Goal: Information Seeking & Learning: Learn about a topic

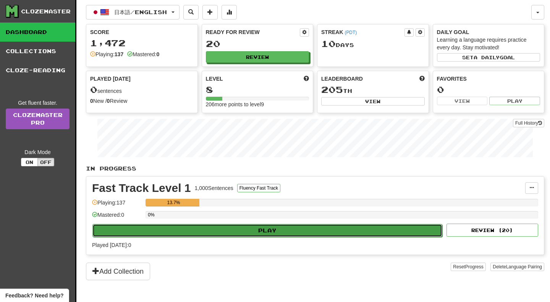
click at [239, 229] on button "Play" at bounding box center [267, 230] width 350 height 13
select select "**"
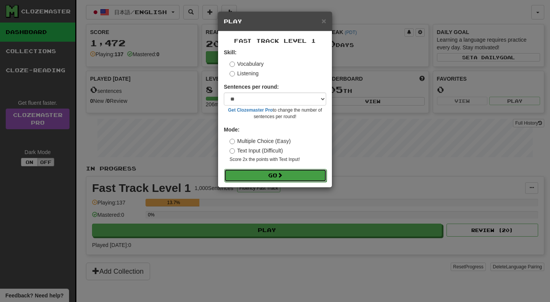
click at [267, 175] on button "Go" at bounding box center [275, 175] width 102 height 13
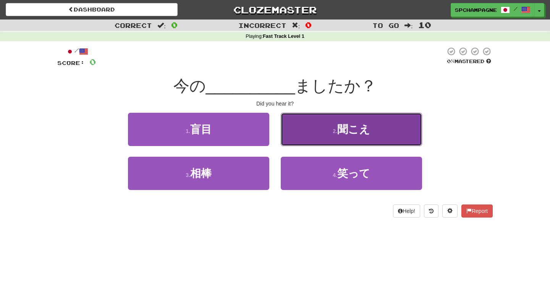
click at [331, 132] on button "2 . 聞こえ" at bounding box center [351, 129] width 141 height 33
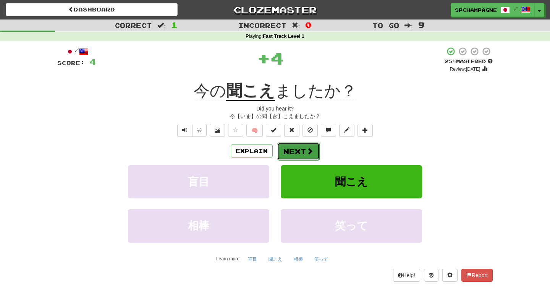
click at [298, 151] on button "Next" at bounding box center [298, 152] width 43 height 18
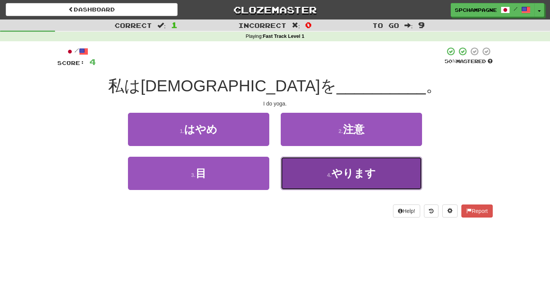
click at [345, 170] on span "やります" at bounding box center [354, 173] width 44 height 12
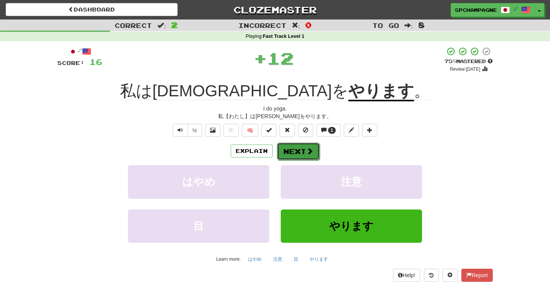
click at [307, 150] on span at bounding box center [309, 150] width 7 height 7
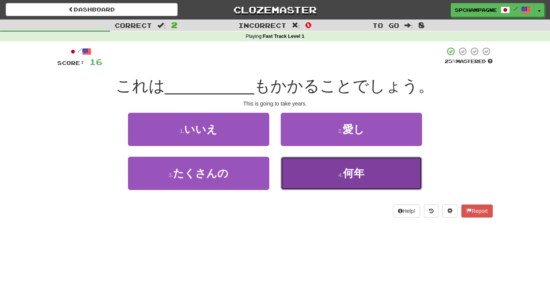
click at [350, 175] on span "何年" at bounding box center [353, 173] width 21 height 12
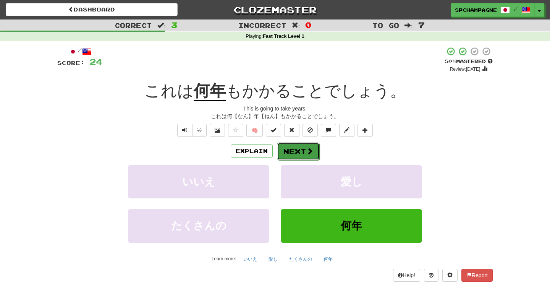
click at [308, 149] on span at bounding box center [309, 150] width 7 height 7
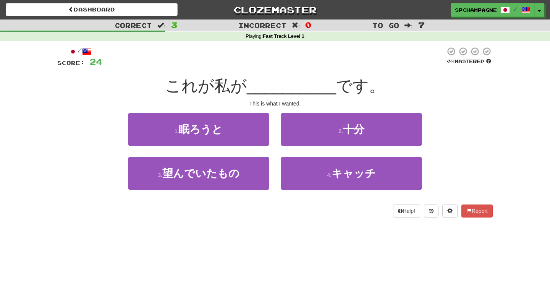
click at [120, 218] on div "/ Score: 24 0 % Mastered これが私が __________ です。 This is what I wanted. 1 . 眠ろうと 2…" at bounding box center [275, 134] width 436 height 187
click at [126, 229] on div "Dashboard Clozemaster spchampagne / Toggle Dropdown Dashboard Leaderboard Activ…" at bounding box center [275, 151] width 550 height 302
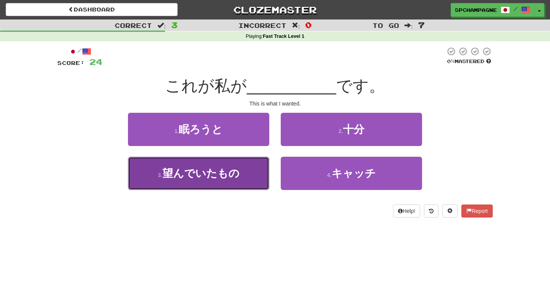
click at [179, 172] on span "望んでいたもの" at bounding box center [200, 173] width 77 height 12
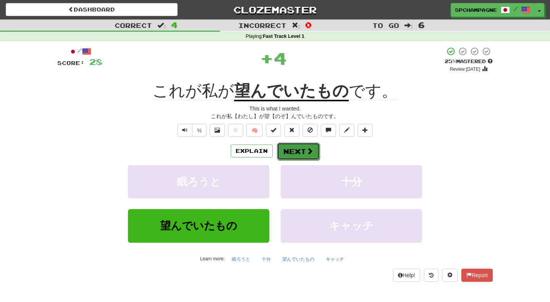
click at [299, 149] on button "Next" at bounding box center [298, 152] width 43 height 18
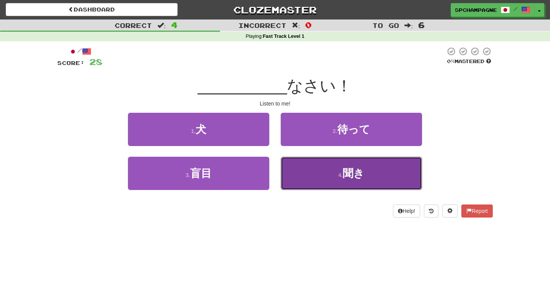
click at [338, 171] on button "4 . 聞き" at bounding box center [351, 173] width 141 height 33
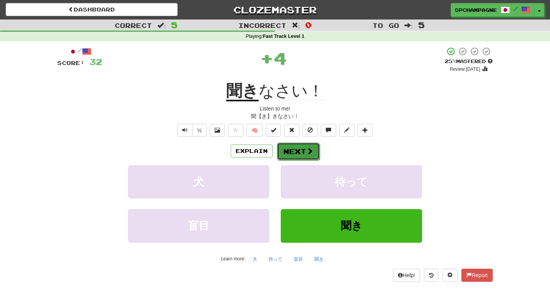
click at [302, 152] on button "Next" at bounding box center [298, 152] width 43 height 18
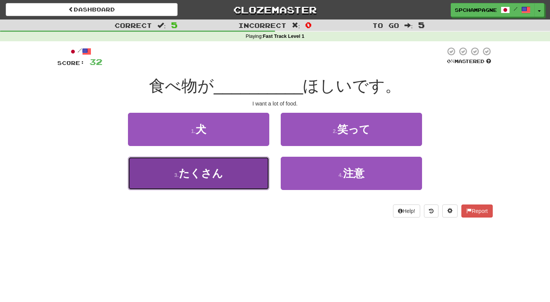
click at [241, 170] on button "3 . たくさん" at bounding box center [198, 173] width 141 height 33
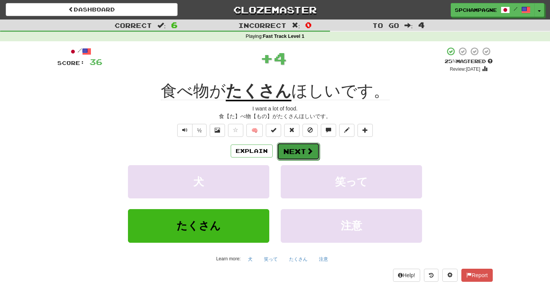
click at [303, 149] on button "Next" at bounding box center [298, 152] width 43 height 18
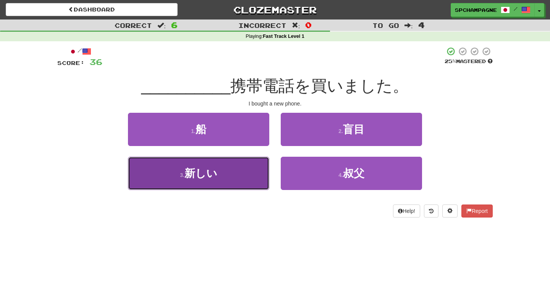
click at [240, 174] on button "3 . 新しい" at bounding box center [198, 173] width 141 height 33
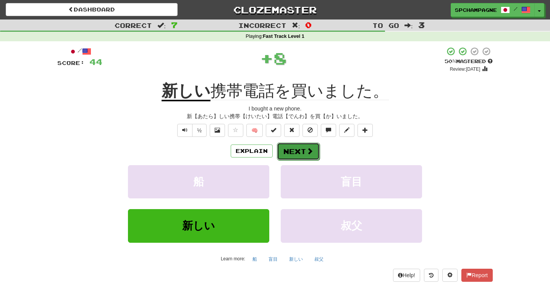
click at [305, 151] on button "Next" at bounding box center [298, 152] width 43 height 18
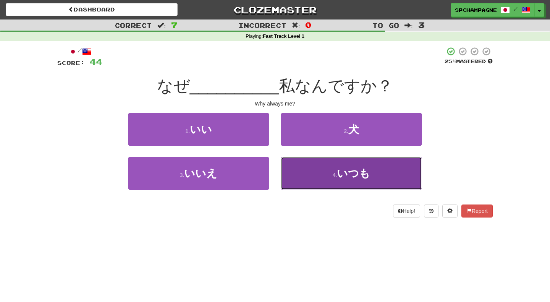
click at [322, 175] on button "4 . いつも" at bounding box center [351, 173] width 141 height 33
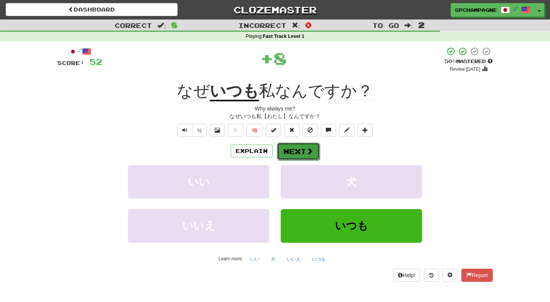
click at [310, 151] on span at bounding box center [309, 150] width 7 height 7
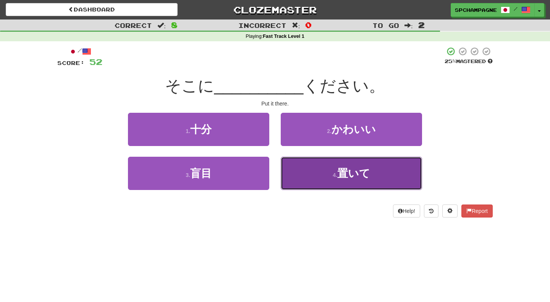
click at [341, 174] on span "置いて" at bounding box center [353, 173] width 33 height 12
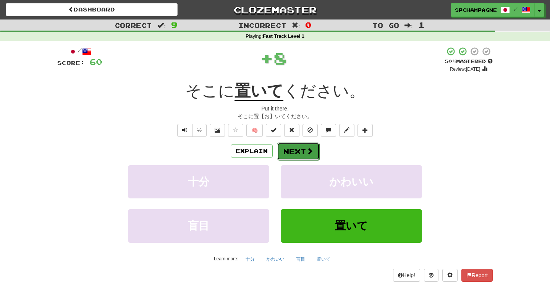
click at [300, 148] on button "Next" at bounding box center [298, 152] width 43 height 18
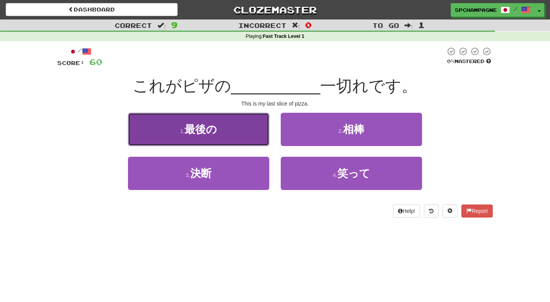
click at [238, 129] on button "1 . 最後の" at bounding box center [198, 129] width 141 height 33
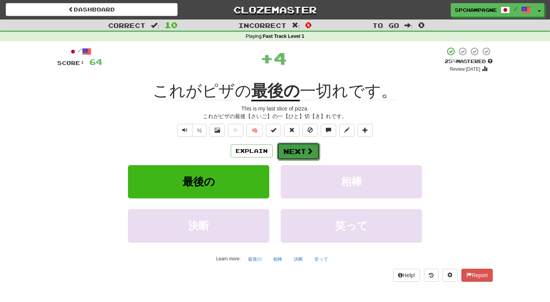
click at [298, 152] on button "Next" at bounding box center [298, 152] width 43 height 18
